Goal: Contribute content: Add original content to the website for others to see

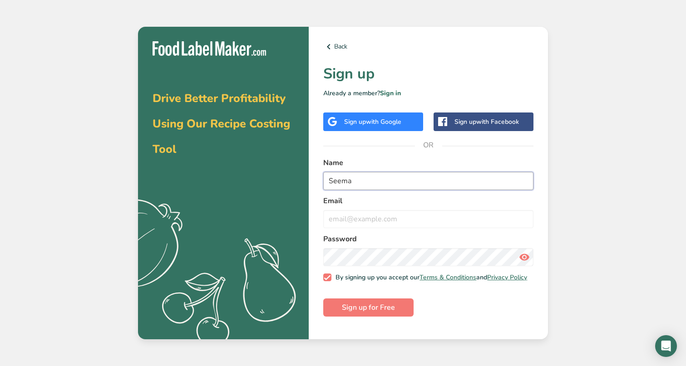
click at [374, 183] on input "Seema" at bounding box center [428, 181] width 210 height 18
type input "[PERSON_NAME]"
type input "g"
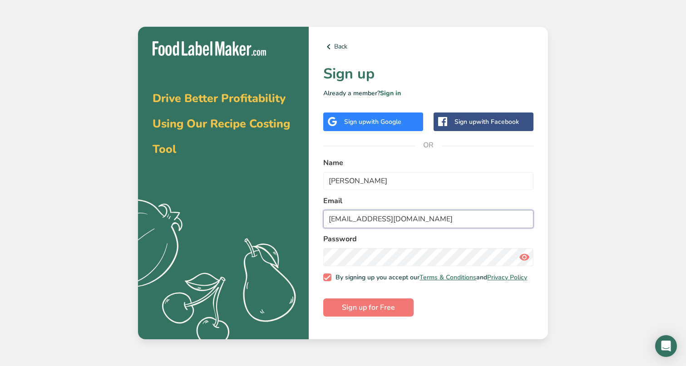
type input "[EMAIL_ADDRESS][DOMAIN_NAME]"
click at [462, 242] on label "Password" at bounding box center [428, 239] width 210 height 11
click at [381, 312] on span "Sign up for Free" at bounding box center [368, 307] width 53 height 11
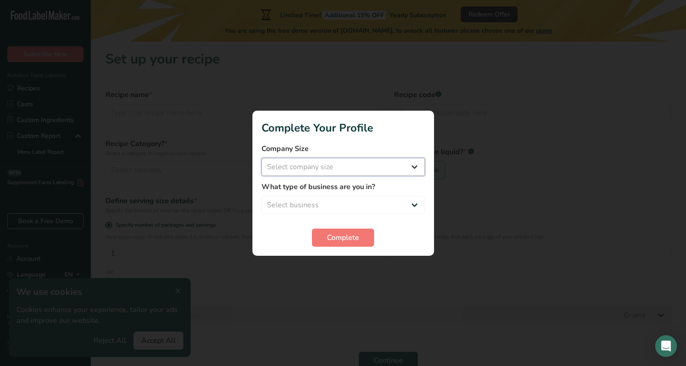
select select "1"
select select "4"
click at [333, 238] on span "Complete" at bounding box center [343, 237] width 32 height 11
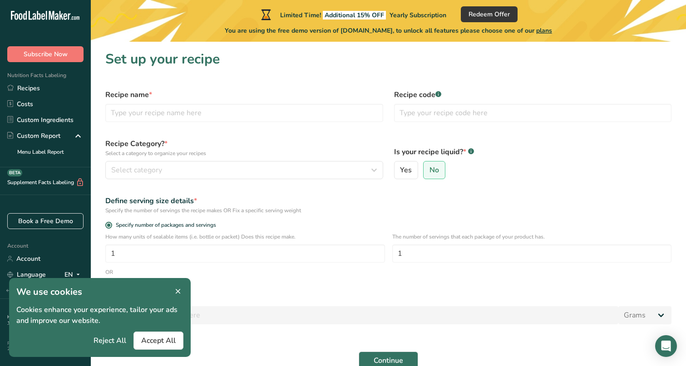
click at [406, 181] on div "Is your recipe liquid? * .a-a{fill:#347362;}.b-a{fill:#fff;} Yes No" at bounding box center [533, 159] width 289 height 52
click at [406, 168] on span "Yes" at bounding box center [406, 170] width 12 height 9
click at [401, 168] on input "Yes" at bounding box center [398, 171] width 6 height 6
radio input "true"
radio input "false"
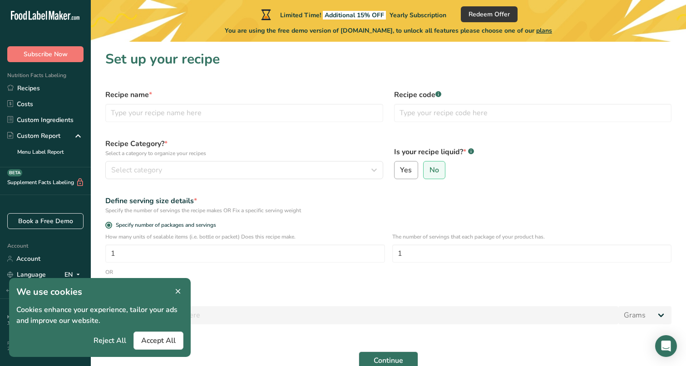
select select "22"
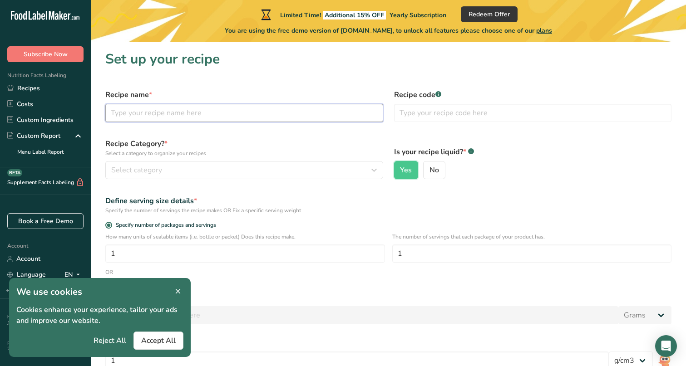
click at [212, 108] on input "text" at bounding box center [244, 113] width 278 height 18
click at [160, 343] on span "Accept All" at bounding box center [158, 341] width 35 height 11
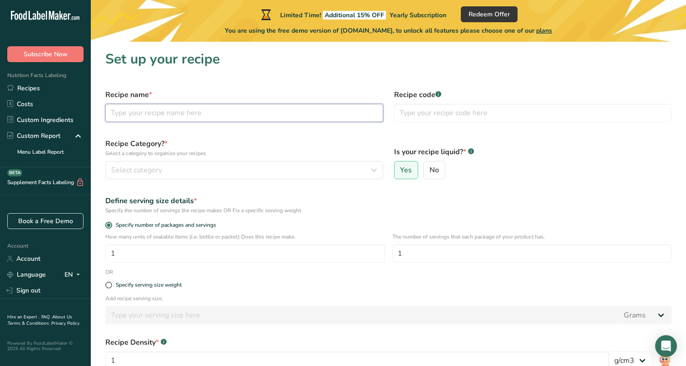
click at [154, 112] on input "text" at bounding box center [244, 113] width 278 height 18
type input "Chicken Do-Pyaza"
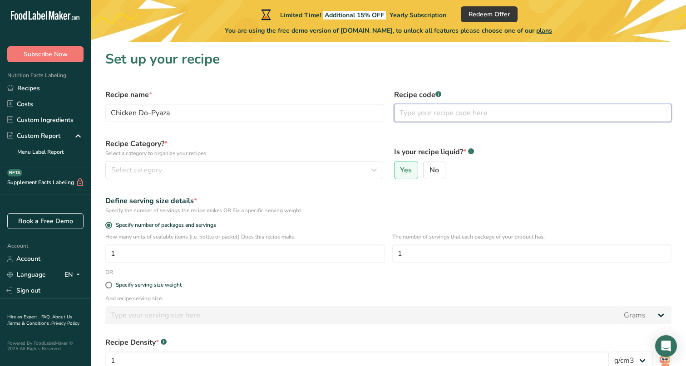
click at [428, 114] on input "text" at bounding box center [533, 113] width 278 height 18
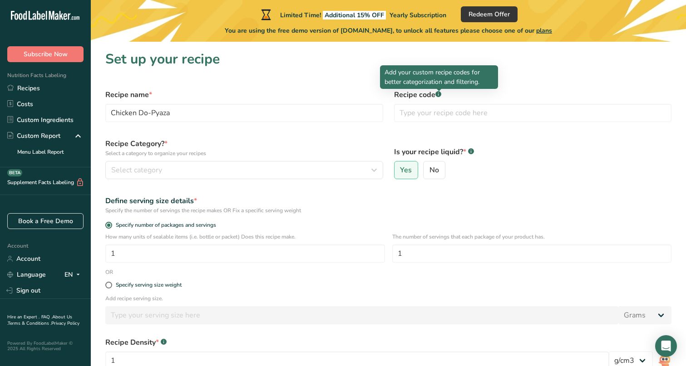
click at [438, 96] on rect at bounding box center [438, 94] width 6 height 6
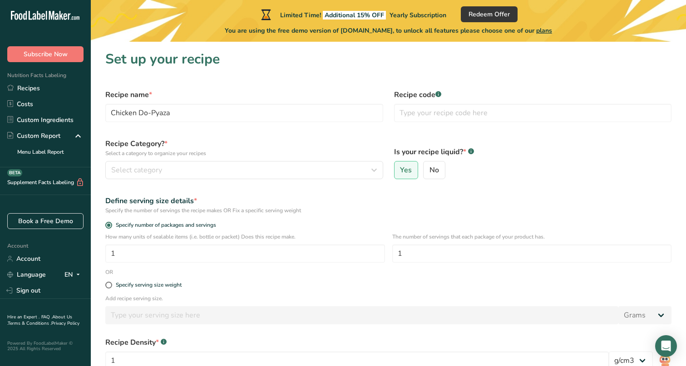
click at [438, 95] on icon at bounding box center [438, 95] width 0 height 2
click at [431, 118] on input "text" at bounding box center [533, 113] width 278 height 18
type input "CDP1"
click at [286, 171] on div "Select category" at bounding box center [241, 170] width 261 height 11
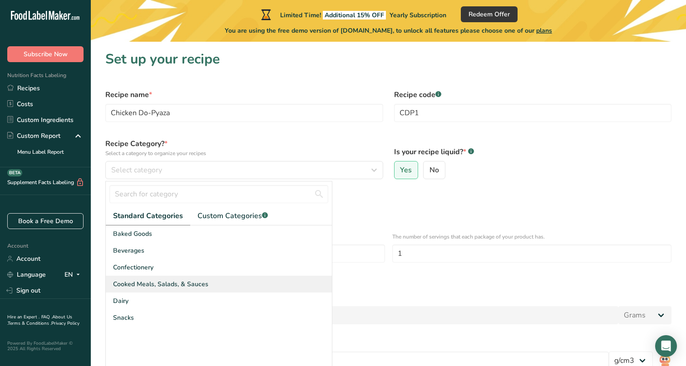
click at [159, 281] on span "Cooked Meals, Salads, & Sauces" at bounding box center [160, 285] width 95 height 10
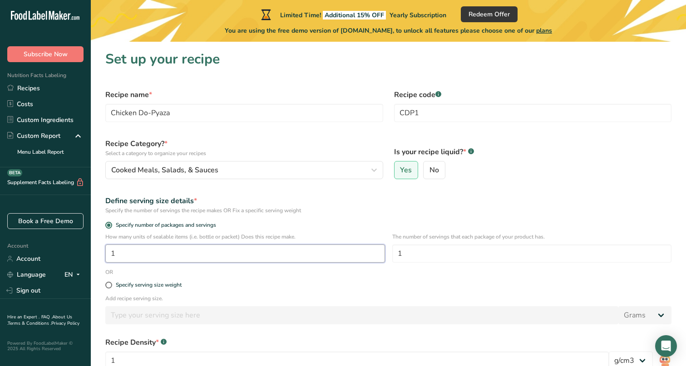
drag, startPoint x: 120, startPoint y: 255, endPoint x: 99, endPoint y: 253, distance: 21.0
click at [99, 253] on section "Set up your recipe Recipe name * Chicken Do-Pyaza Recipe code .a-a{fill:#347362…" at bounding box center [388, 238] width 595 height 392
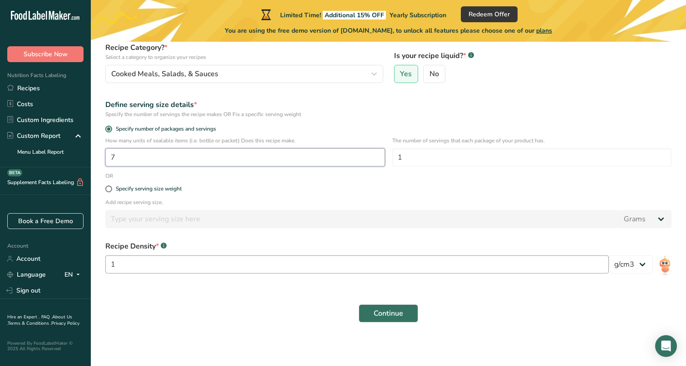
scroll to position [96, 0]
type input "7"
click at [109, 188] on span at bounding box center [108, 189] width 7 height 7
click at [109, 188] on input "Specify serving size weight" at bounding box center [108, 189] width 6 height 6
radio input "true"
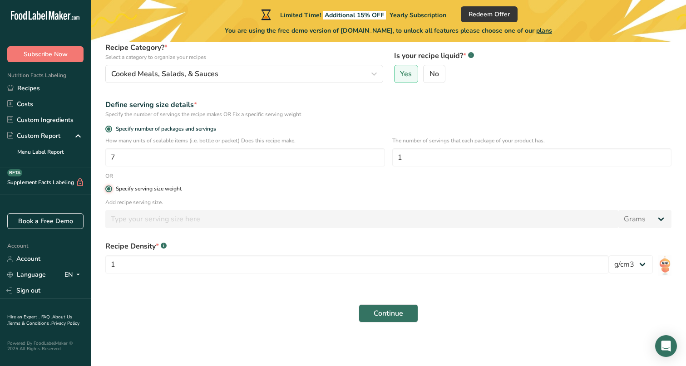
radio input "false"
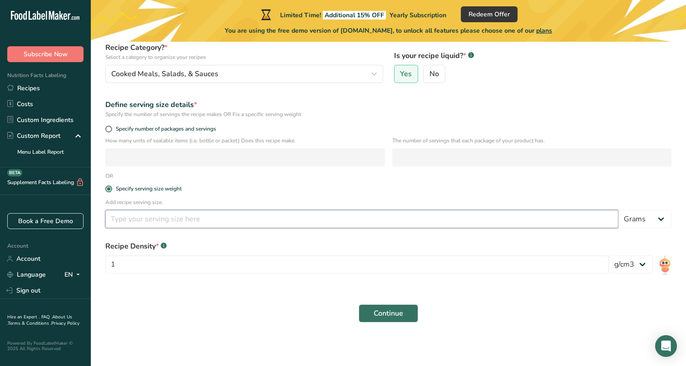
click at [140, 219] on input "number" at bounding box center [361, 219] width 513 height 18
type input "490"
click at [149, 295] on form "Recipe name * Chicken Do-Pyaza Recipe code .a-a{fill:#347362;}.b-a{fill:#fff;} …" at bounding box center [388, 158] width 577 height 341
click at [200, 265] on input "1" at bounding box center [357, 265] width 504 height 18
click at [392, 317] on span "Continue" at bounding box center [389, 313] width 30 height 11
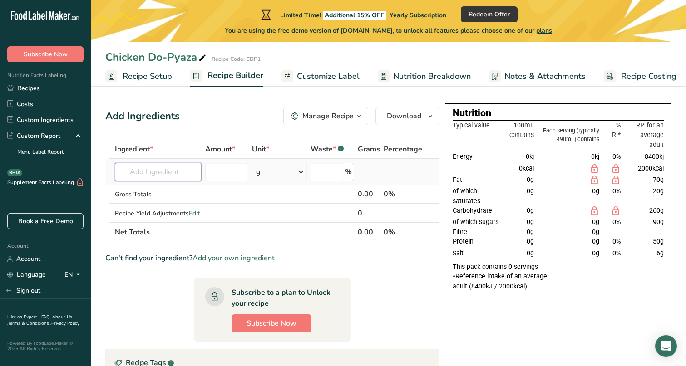
click at [162, 177] on input "text" at bounding box center [158, 172] width 87 height 18
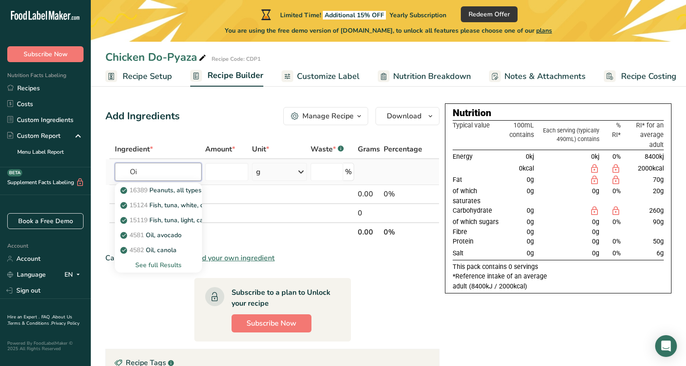
type input "O"
type input "Sunflower Oil"
click at [162, 265] on div "See full Results" at bounding box center [158, 266] width 73 height 10
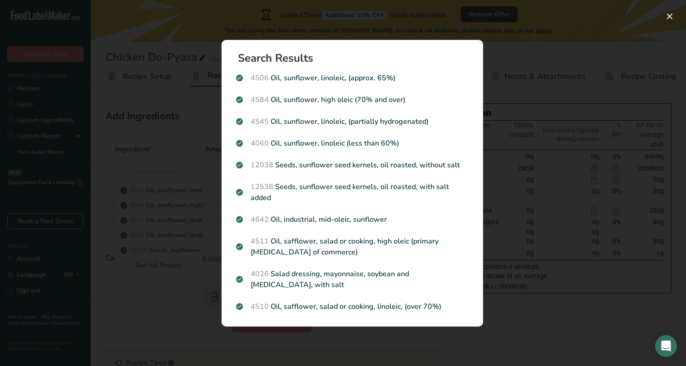
click at [138, 315] on div "Search results modal" at bounding box center [343, 183] width 686 height 366
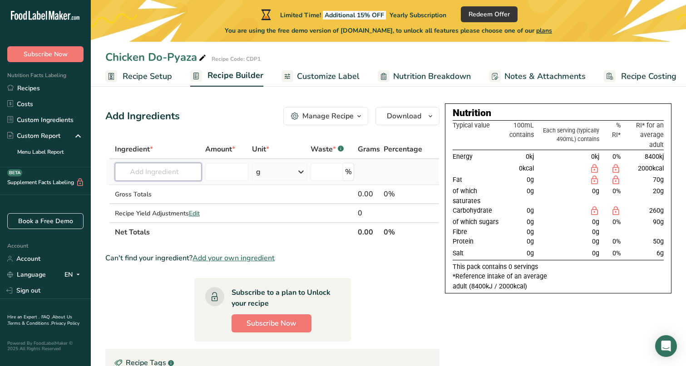
click at [143, 174] on input "text" at bounding box center [158, 172] width 87 height 18
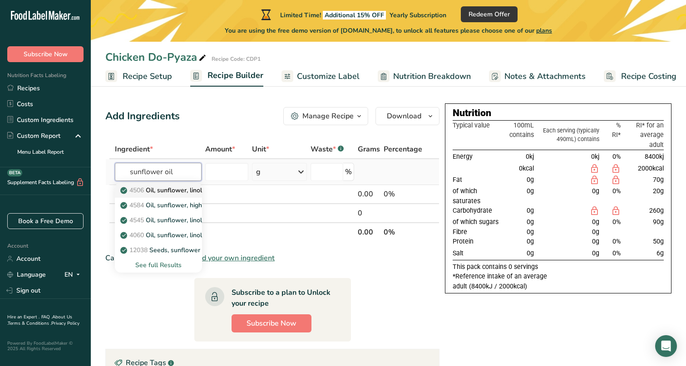
type input "sunflower oil"
click at [144, 189] on span "4506" at bounding box center [136, 190] width 15 height 9
type input "Oil, sunflower, linoleic, (approx. 65%)"
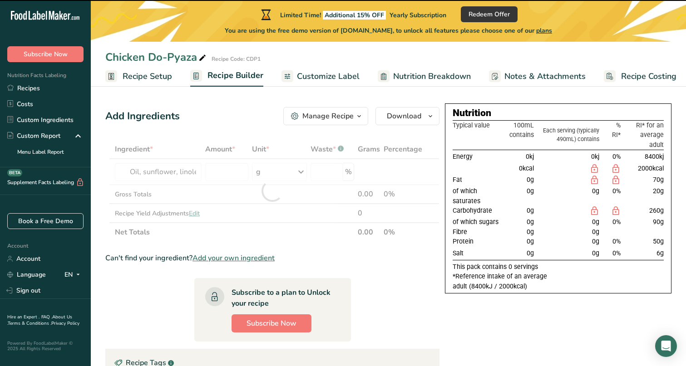
type input "0"
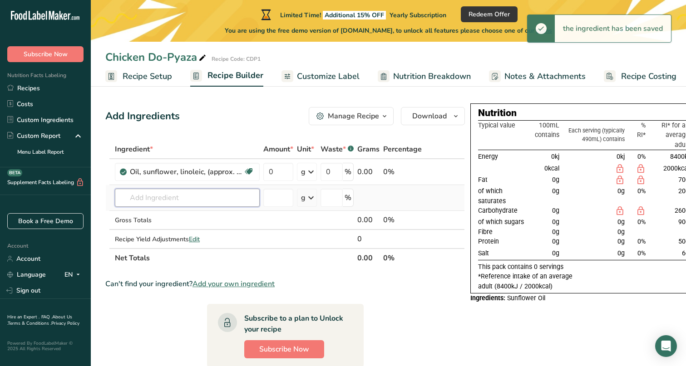
click at [181, 202] on input "text" at bounding box center [187, 198] width 145 height 18
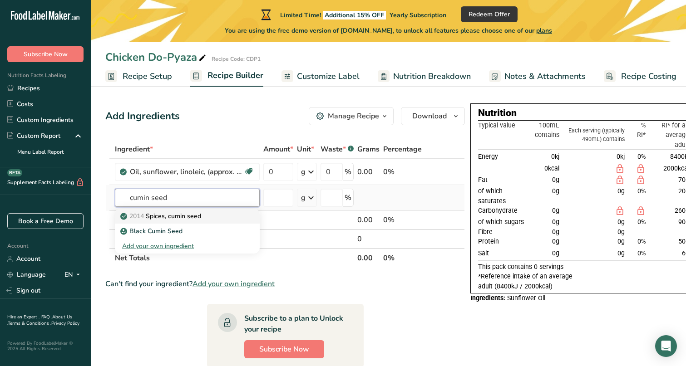
type input "cumin seed"
click at [152, 217] on p "2014 Spices, cumin seed" at bounding box center [161, 217] width 79 height 10
type input "Spices, cumin seed"
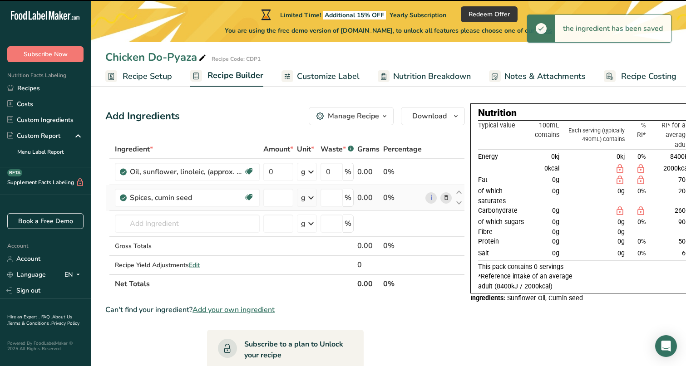
type input "0"
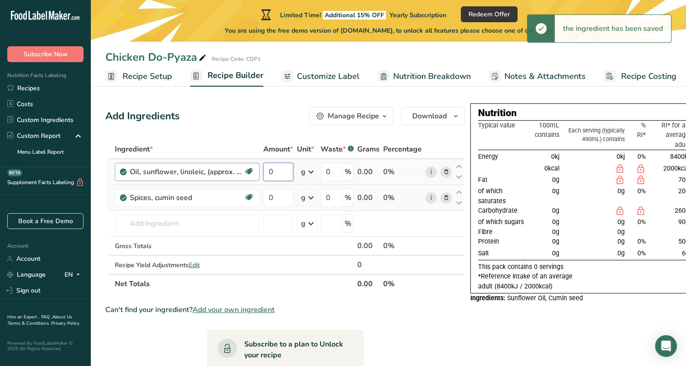
drag, startPoint x: 276, startPoint y: 172, endPoint x: 256, endPoint y: 172, distance: 20.0
click at [256, 172] on tr "Oil, sunflower, linoleic, (approx. 65%) Dairy free Gluten free Vegan Vegetarian…" at bounding box center [285, 172] width 359 height 26
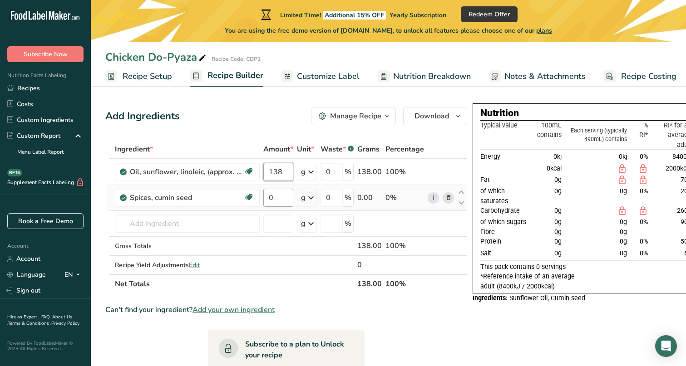
type input "138"
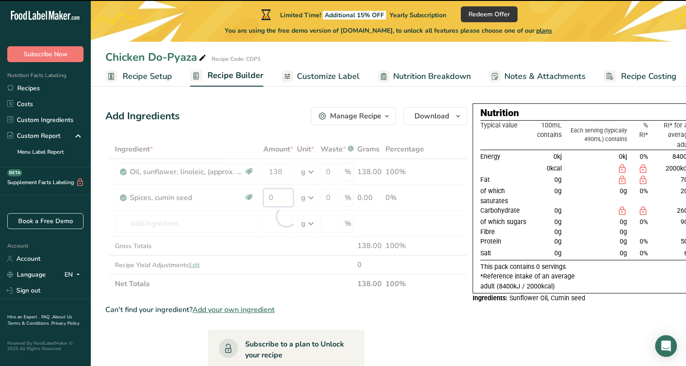
drag, startPoint x: 277, startPoint y: 197, endPoint x: 262, endPoint y: 197, distance: 14.5
click at [262, 197] on div "Ingredient * Amount * Unit * Waste * .a-a{fill:#347362;}.b-a{fill:#fff;} Grams …" at bounding box center [286, 217] width 362 height 154
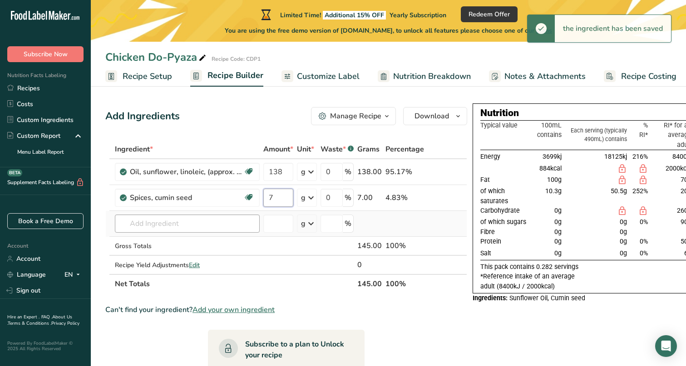
type input "7"
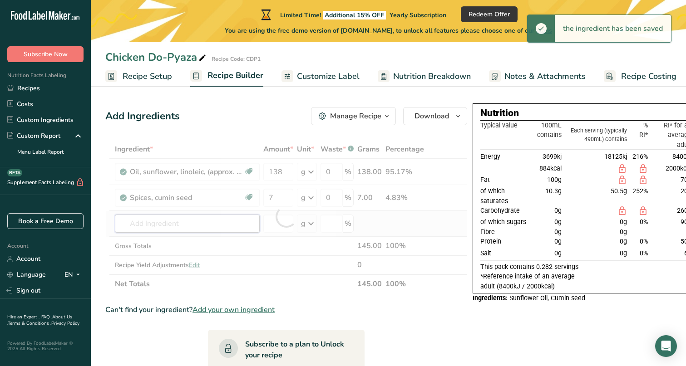
click at [183, 228] on div "Ingredient * Amount * Unit * Waste * .a-a{fill:#347362;}.b-a{fill:#fff;} Grams …" at bounding box center [286, 217] width 362 height 154
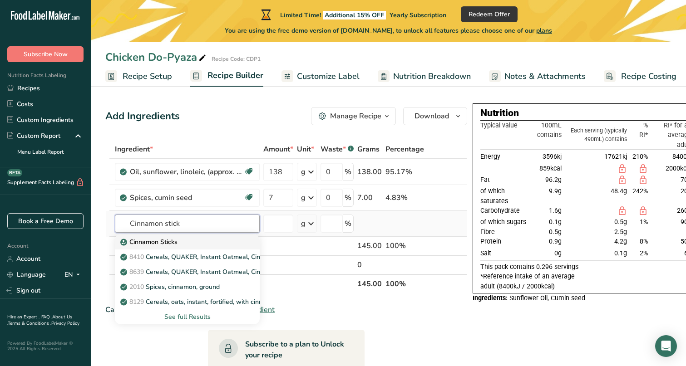
type input "Cinnamon stick"
drag, startPoint x: 178, startPoint y: 242, endPoint x: 157, endPoint y: 243, distance: 21.4
click at [157, 243] on p "Cinnamon Sticks" at bounding box center [149, 242] width 55 height 10
type input "Cinnamon Sticks"
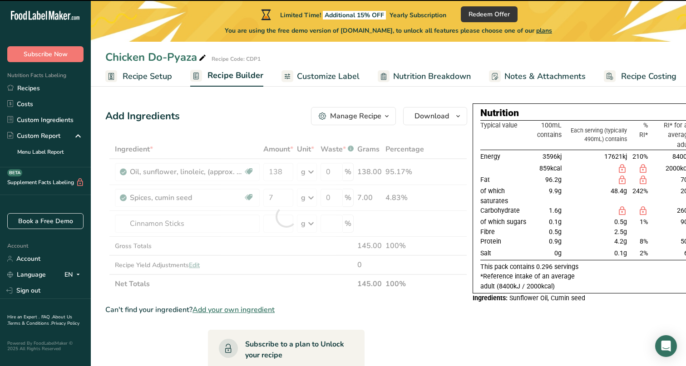
type input "0"
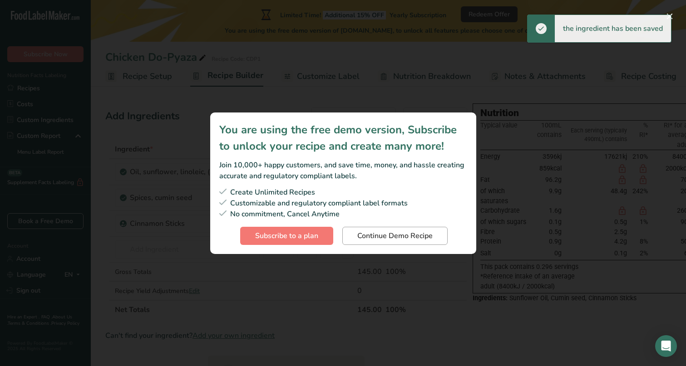
click at [374, 236] on span "Continue Demo Recipe" at bounding box center [394, 236] width 75 height 11
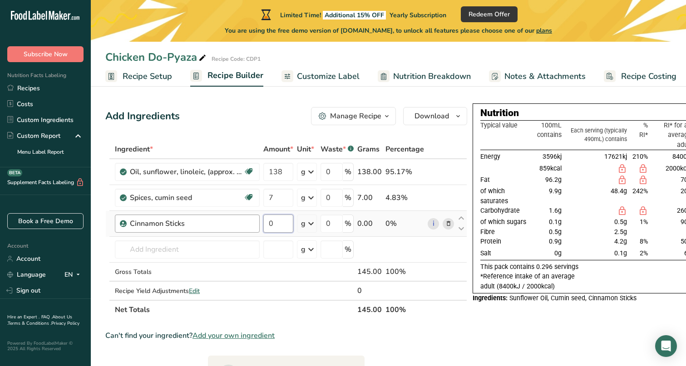
drag, startPoint x: 276, startPoint y: 224, endPoint x: 250, endPoint y: 225, distance: 26.4
click at [250, 225] on tr "Cinnamon Sticks 0 g Weight Units g kg mg See more Volume Units l Volume units r…" at bounding box center [286, 224] width 361 height 26
type input "1"
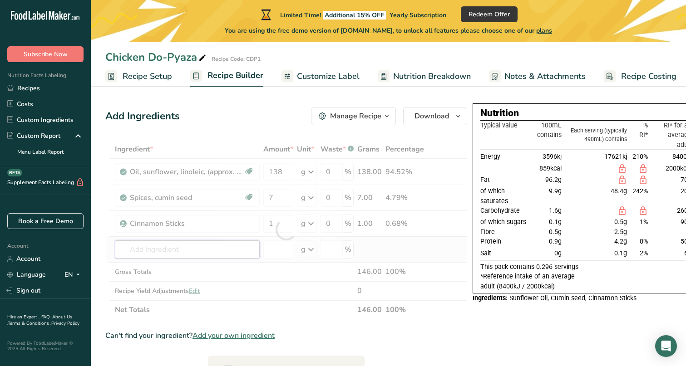
click at [169, 252] on div "Ingredient * Amount * Unit * Waste * .a-a{fill:#347362;}.b-a{fill:#fff;} Grams …" at bounding box center [286, 230] width 362 height 180
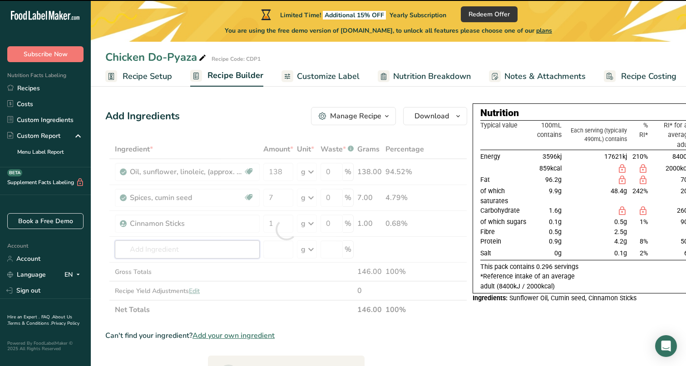
type input "B"
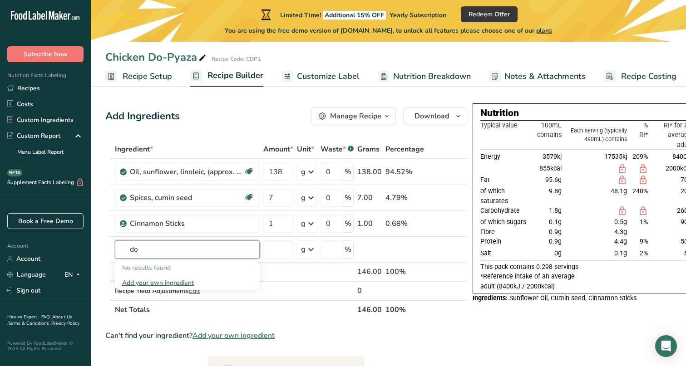
type input "d"
type input "b"
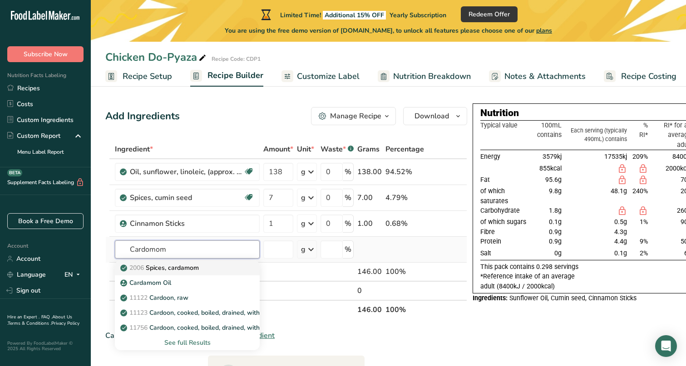
type input "Cardomom"
click at [178, 269] on p "2006 Spices, cardamom" at bounding box center [160, 268] width 77 height 10
type input "Spices, cardamom"
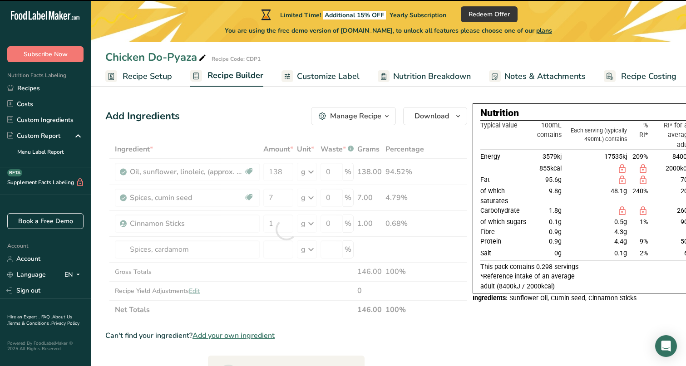
type input "0"
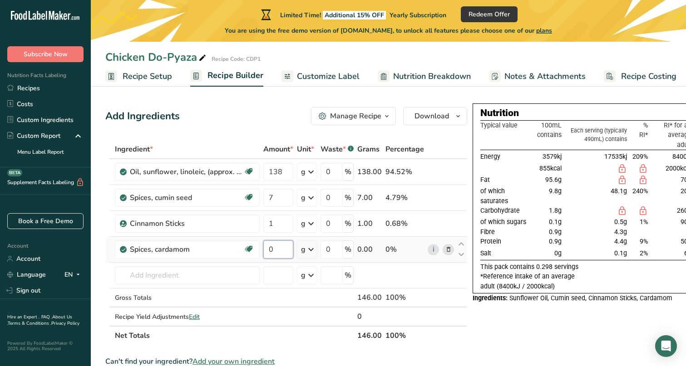
drag, startPoint x: 275, startPoint y: 250, endPoint x: 265, endPoint y: 250, distance: 10.4
click at [265, 250] on input "0" at bounding box center [278, 250] width 30 height 18
type input "1"
click at [175, 278] on div "Ingredient * Amount * Unit * Waste * .a-a{fill:#347362;}.b-a{fill:#fff;} Grams …" at bounding box center [286, 243] width 362 height 206
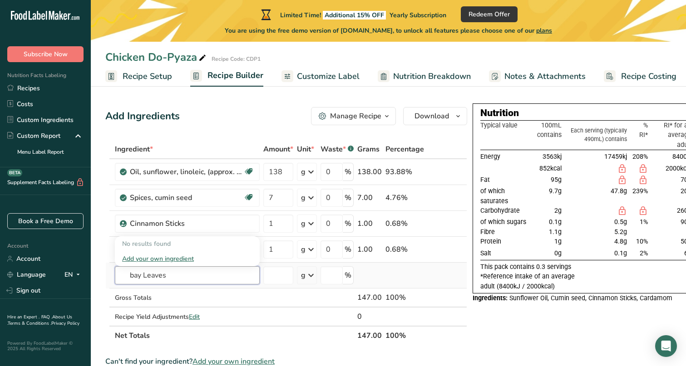
type input "bay Leaves"
click at [183, 258] on div "Add your own ingredient" at bounding box center [187, 259] width 130 height 10
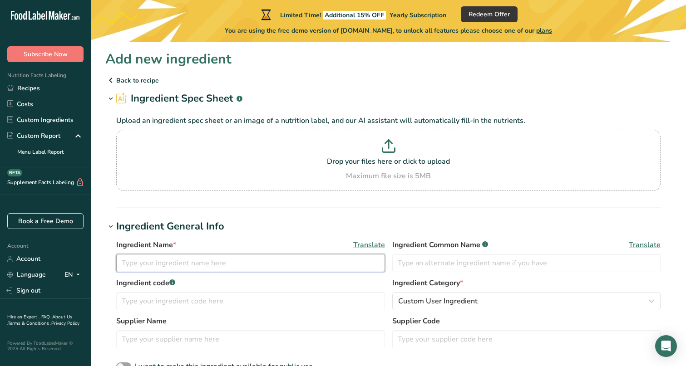
click at [178, 266] on input "text" at bounding box center [250, 263] width 269 height 18
type input "Bay Leaf"
click at [425, 265] on input "text" at bounding box center [526, 263] width 269 height 18
drag, startPoint x: 152, startPoint y: 265, endPoint x: 110, endPoint y: 262, distance: 41.9
click at [110, 265] on div "Ingredient Name * Translate Bay Leaf Ingredient Common Name .a-a{fill:#347362;}…" at bounding box center [388, 306] width 566 height 144
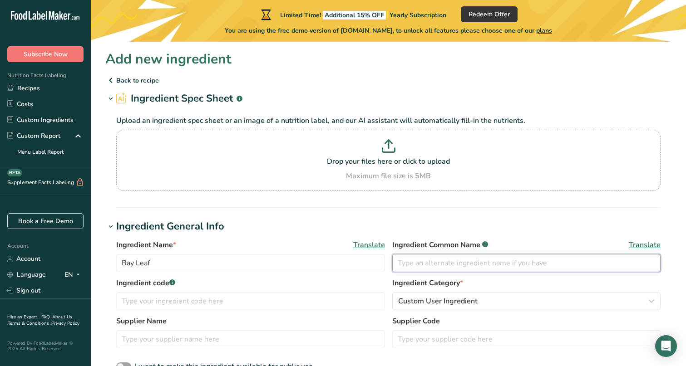
click at [455, 264] on input "text" at bounding box center [526, 263] width 269 height 18
paste input "Bay Leaf"
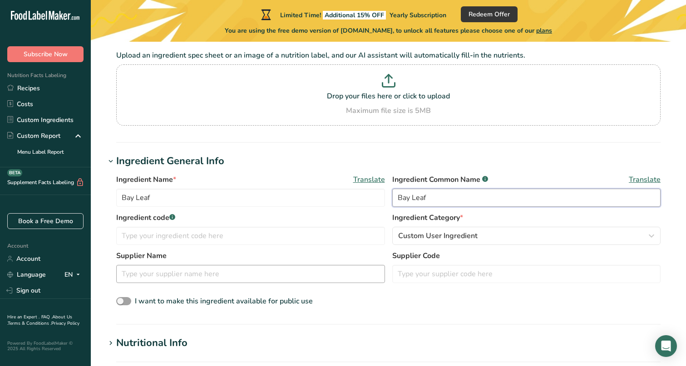
scroll to position [66, 0]
type input "Bay Leaf"
click at [194, 272] on input "text" at bounding box center [250, 274] width 269 height 18
type input "Fudco"
click at [344, 307] on div "I want to make this ingredient available for public use" at bounding box center [388, 302] width 544 height 12
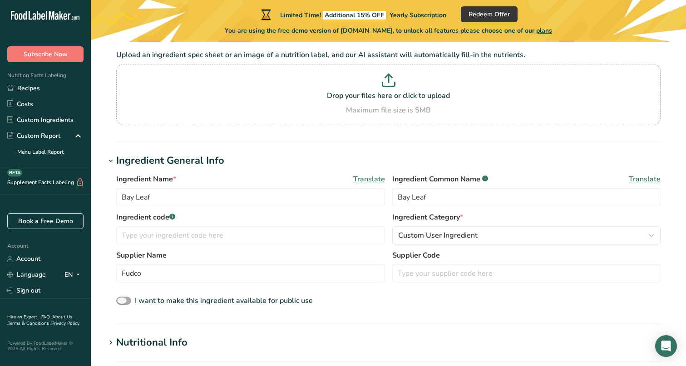
click at [124, 301] on span at bounding box center [123, 301] width 15 height 9
click at [122, 301] on input "I want to make this ingredient available for public use" at bounding box center [119, 301] width 6 height 6
checkbox input "true"
click at [225, 313] on section "Ingredient General Info Ingredient Name * Translate Bay Leaf Ingredient Common …" at bounding box center [388, 238] width 566 height 171
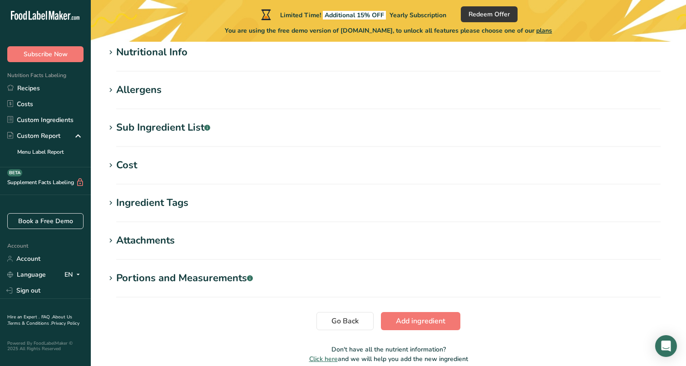
scroll to position [373, 0]
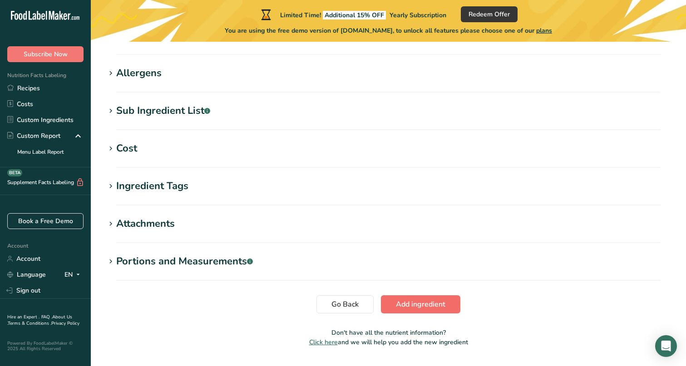
click at [419, 302] on span "Add ingredient" at bounding box center [420, 304] width 49 height 11
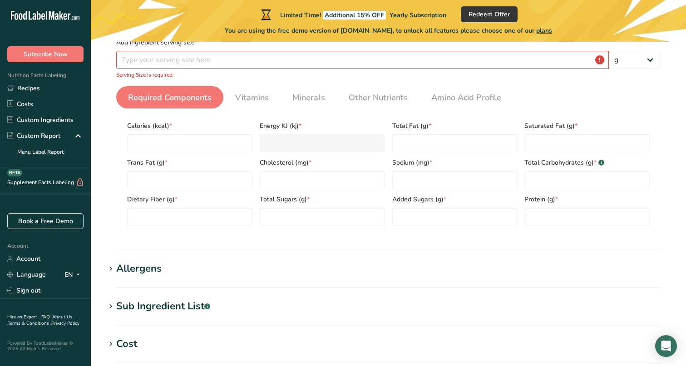
scroll to position [383, 0]
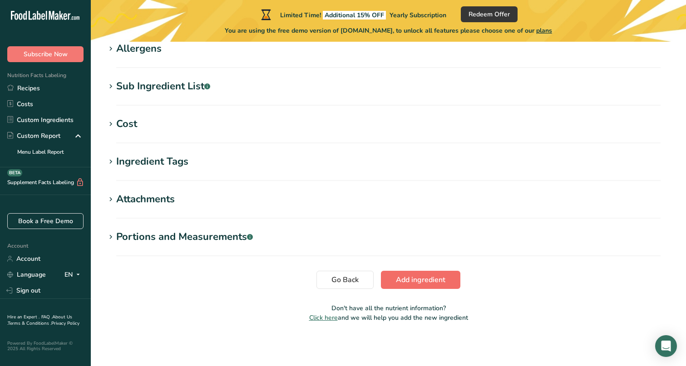
click at [417, 279] on span "Add ingredient" at bounding box center [420, 280] width 49 height 11
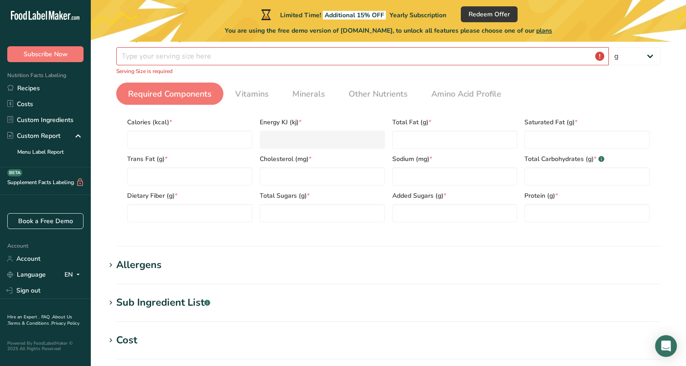
click at [180, 65] on div "Serving Size .a-a{fill:#347362;}.b-a{fill:#fff;} Add ingredient serving size * …" at bounding box center [388, 47] width 544 height 55
click at [183, 56] on input "number" at bounding box center [362, 56] width 493 height 18
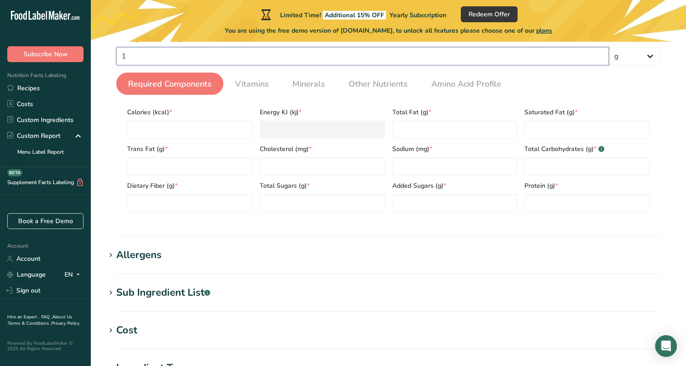
type input "1"
click at [186, 89] on span "Required Components" at bounding box center [170, 84] width 84 height 12
click at [185, 82] on span "Required Components" at bounding box center [170, 84] width 84 height 12
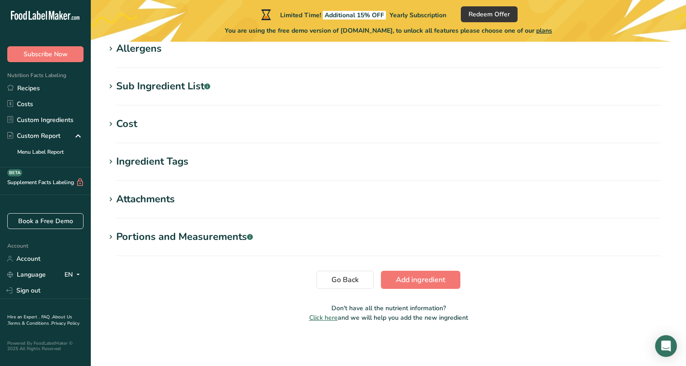
scroll to position [373, 0]
click at [415, 282] on span "Add ingredient" at bounding box center [420, 280] width 49 height 11
click at [113, 46] on icon at bounding box center [111, 49] width 8 height 13
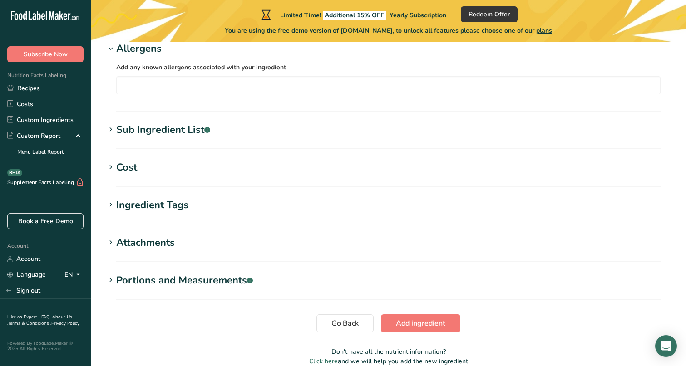
click at [112, 47] on icon at bounding box center [111, 49] width 8 height 13
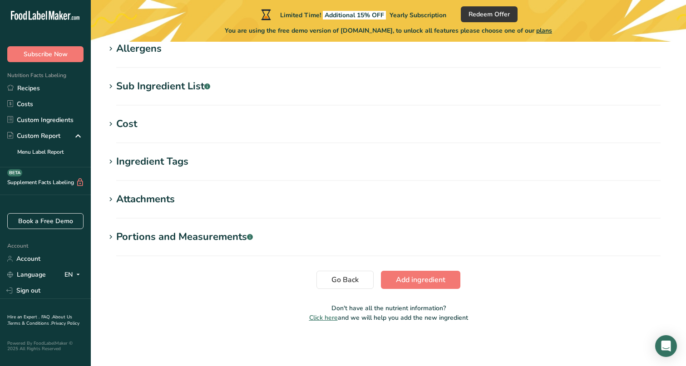
click at [110, 86] on icon at bounding box center [111, 86] width 8 height 13
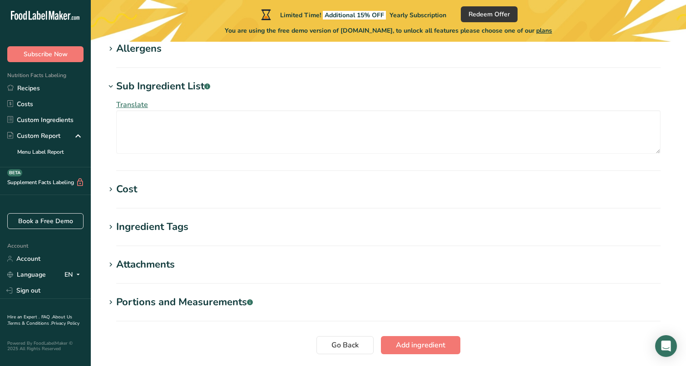
click at [110, 86] on icon at bounding box center [111, 86] width 8 height 13
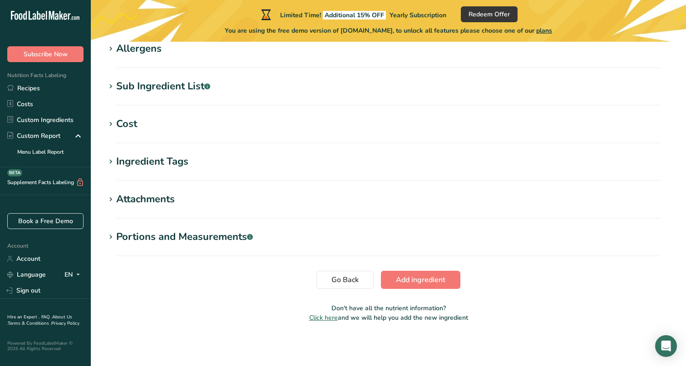
click at [112, 119] on icon at bounding box center [111, 124] width 8 height 13
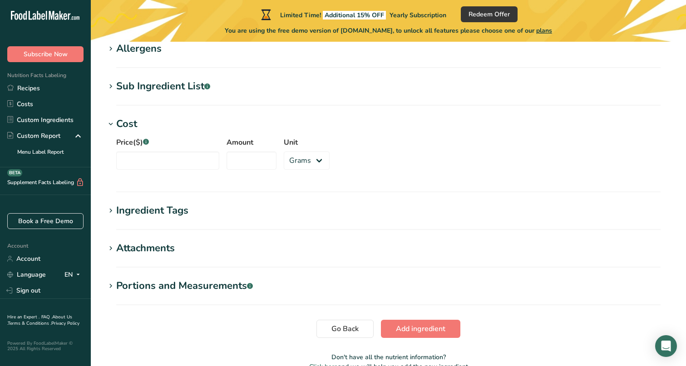
click at [112, 123] on icon at bounding box center [111, 124] width 8 height 13
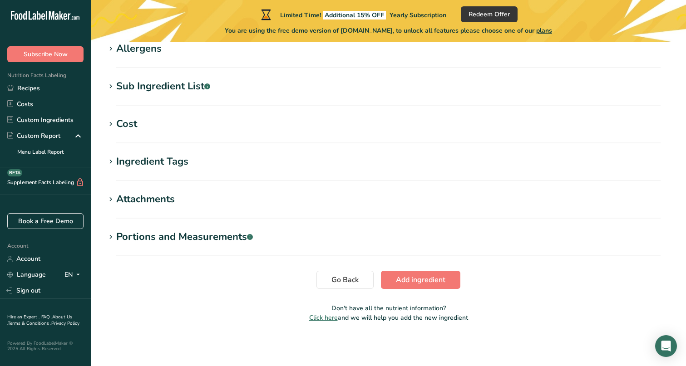
click at [111, 162] on icon at bounding box center [111, 162] width 8 height 13
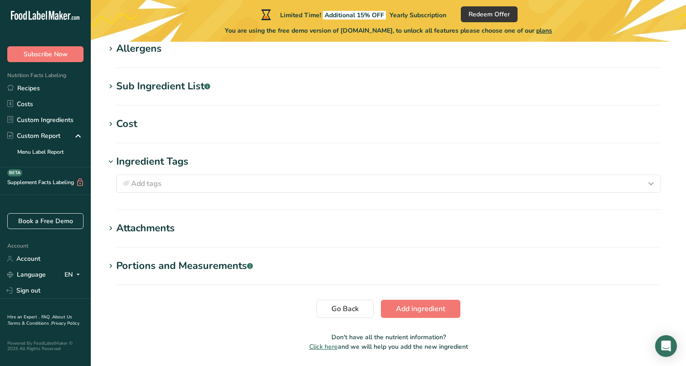
click at [111, 162] on icon at bounding box center [111, 162] width 8 height 13
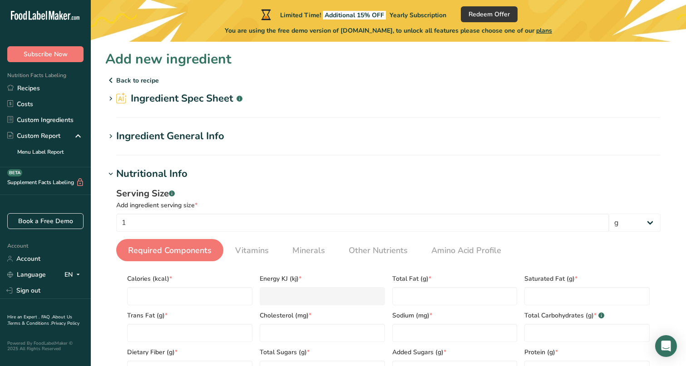
scroll to position [0, 0]
click at [125, 78] on p "Back to recipe" at bounding box center [388, 80] width 566 height 11
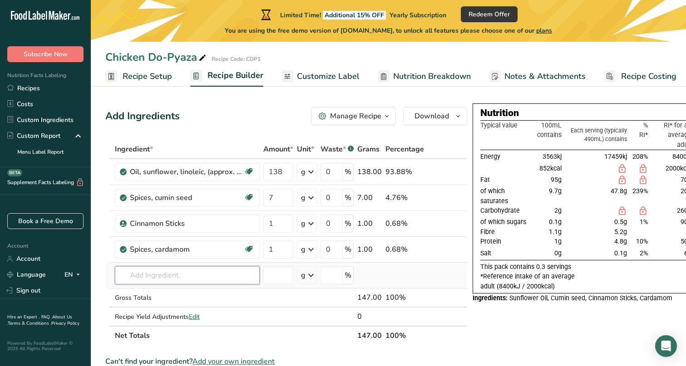
click at [168, 274] on input "text" at bounding box center [187, 276] width 145 height 18
type input "dry red chillies"
